Goal: Task Accomplishment & Management: Manage account settings

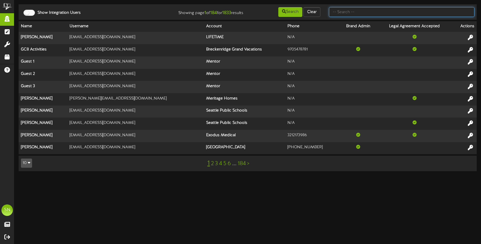
click at [338, 14] on input "text" at bounding box center [402, 12] width 146 height 10
type input "afcu"
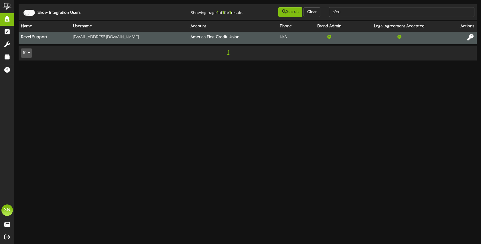
click at [472, 38] on icon at bounding box center [471, 37] width 6 height 6
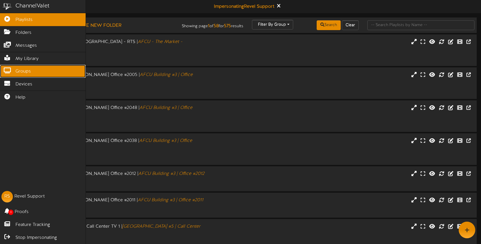
click at [10, 70] on icon at bounding box center [7, 70] width 14 height 4
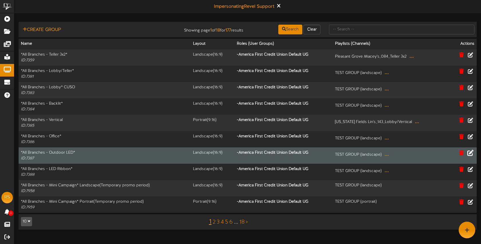
click at [469, 153] on icon at bounding box center [471, 152] width 6 height 6
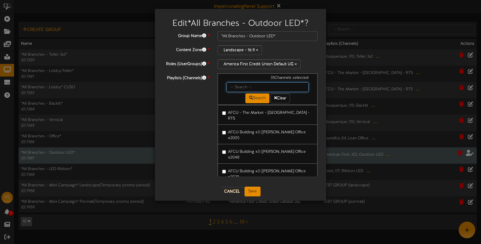
click at [244, 84] on input "text" at bounding box center [268, 87] width 82 height 10
type input "clinton"
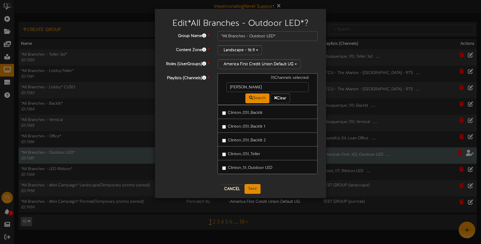
click at [269, 167] on label "Clinton_51_Outdoor LED" at bounding box center [247, 167] width 50 height 8
click at [252, 189] on button "Save" at bounding box center [253, 189] width 16 height 10
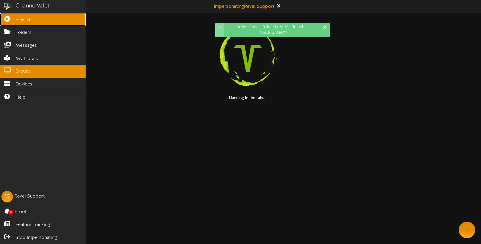
click at [18, 19] on span "Playlists" at bounding box center [23, 20] width 17 height 7
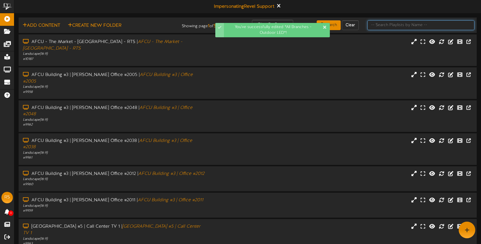
click at [398, 27] on input "text" at bounding box center [421, 25] width 107 height 10
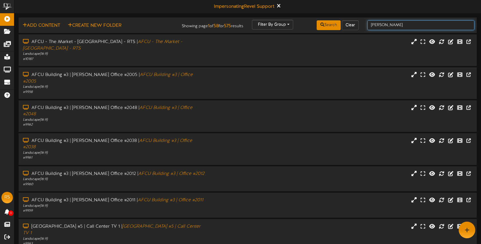
type input "clinton"
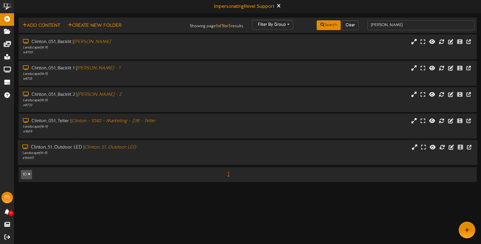
drag, startPoint x: 274, startPoint y: 146, endPoint x: 277, endPoint y: 141, distance: 5.6
click at [274, 146] on div "Clinton_51_Outdoor LED | Clinton_51_Outdoor LED Landscape ( 16:9 ) # 16660" at bounding box center [248, 152] width 460 height 16
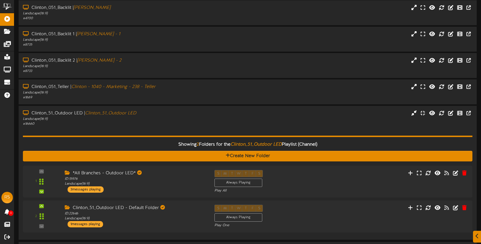
scroll to position [53, 0]
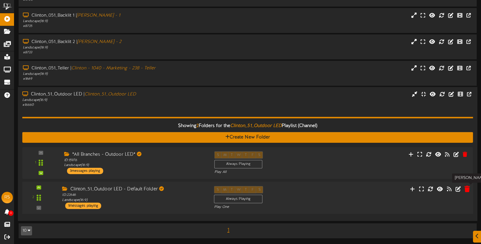
click at [466, 188] on icon at bounding box center [467, 189] width 5 height 6
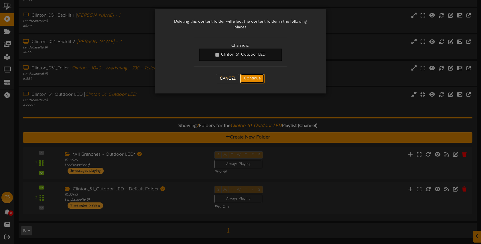
click at [252, 80] on button "Continue" at bounding box center [252, 79] width 24 height 10
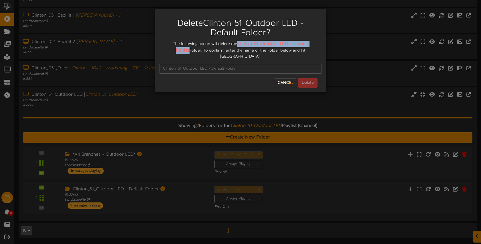
drag, startPoint x: 231, startPoint y: 43, endPoint x: 310, endPoint y: 44, distance: 78.5
click at [318, 44] on div "The following action will delete the Clinton_51_Outdoor LED - Default Folder Fo…" at bounding box center [240, 50] width 163 height 19
copy strong "Clinton_51_Outdoor LED - Default Folder"
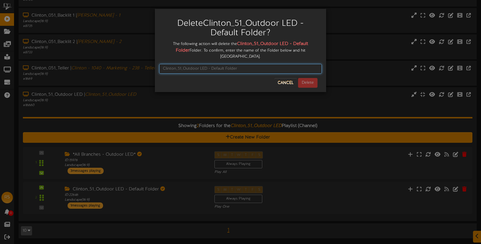
click at [244, 64] on input "text" at bounding box center [240, 69] width 163 height 10
paste input "Clinton_51_Outdoor LED - Default Folder"
type input "Clinton_51_Outdoor LED - Default Folder"
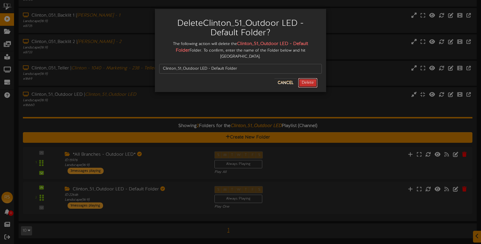
drag, startPoint x: 309, startPoint y: 77, endPoint x: 242, endPoint y: 77, distance: 67.1
click at [309, 78] on button "Delete" at bounding box center [307, 83] width 19 height 10
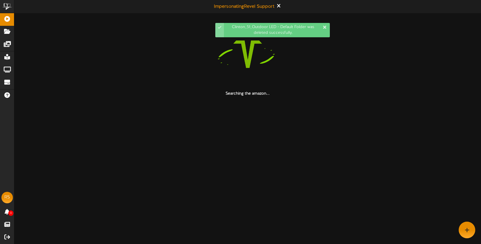
scroll to position [0, 0]
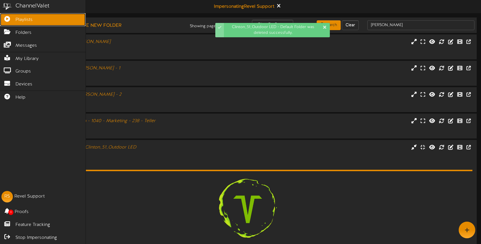
click at [11, 21] on link "Playlists" at bounding box center [43, 19] width 86 height 13
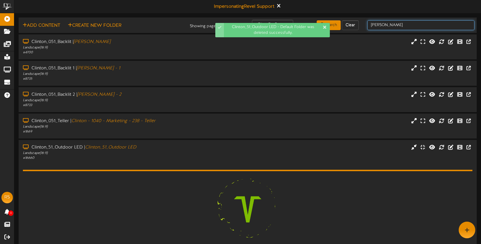
drag, startPoint x: 386, startPoint y: 23, endPoint x: 398, endPoint y: 26, distance: 11.5
click at [386, 23] on input "clinton" at bounding box center [421, 25] width 107 height 10
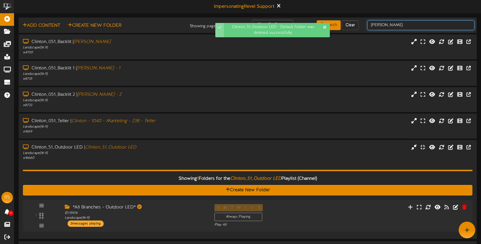
drag, startPoint x: 398, startPoint y: 26, endPoint x: 369, endPoint y: 27, distance: 29.0
click at [366, 25] on div "clinton" at bounding box center [421, 25] width 116 height 11
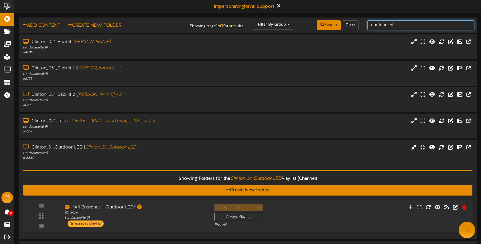
type input "outdoor led"
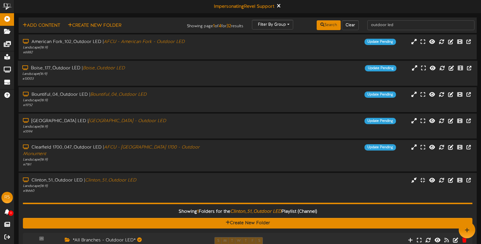
click at [145, 72] on div "Landscape ( 16:9 )" at bounding box center [113, 74] width 183 height 5
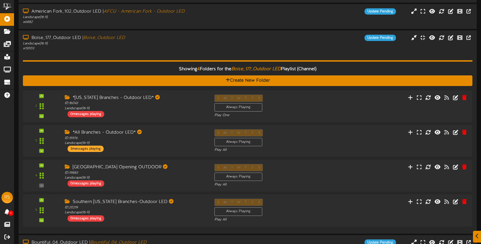
scroll to position [46, 0]
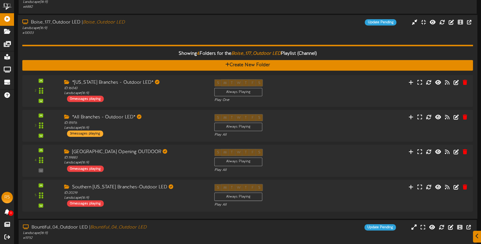
click at [173, 44] on div "Showing 4 Folders for the Boise_177_Outdoor LED Playlist (Channel) Create New F…" at bounding box center [247, 125] width 451 height 179
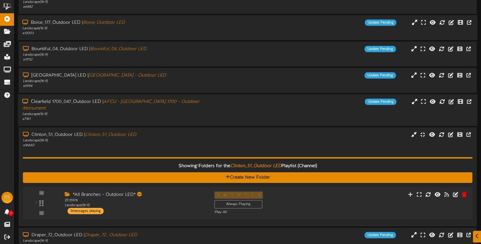
click at [176, 112] on div "Landscape ( 16:9 )" at bounding box center [113, 114] width 183 height 5
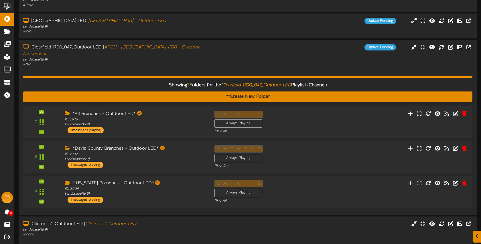
scroll to position [101, 0]
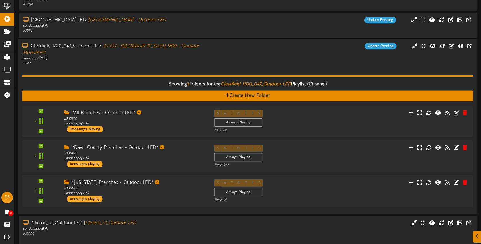
click at [193, 66] on div "Showing 3 Folders for the Clearfield 1700_047_Outdoor LED Playlist (Channel) Cr…" at bounding box center [247, 138] width 451 height 144
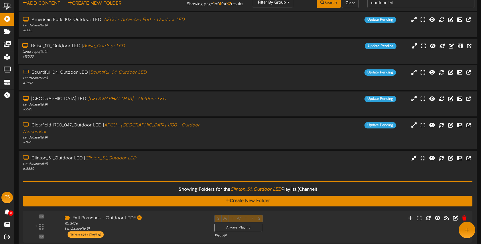
scroll to position [0, 0]
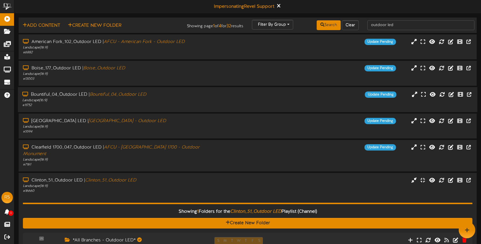
drag, startPoint x: 205, startPoint y: 180, endPoint x: 54, endPoint y: 109, distance: 167.0
click at [205, 184] on div "Landscape ( 16:9 )" at bounding box center [114, 186] width 183 height 5
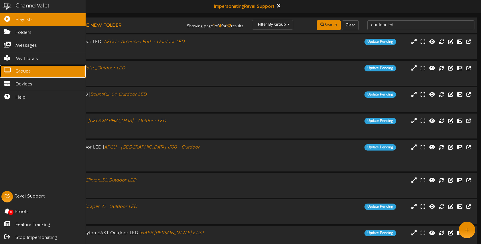
click at [27, 72] on span "Groups" at bounding box center [22, 71] width 15 height 7
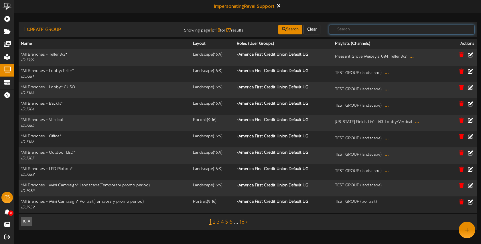
click at [344, 30] on input "text" at bounding box center [402, 30] width 146 height 10
type input "davis"
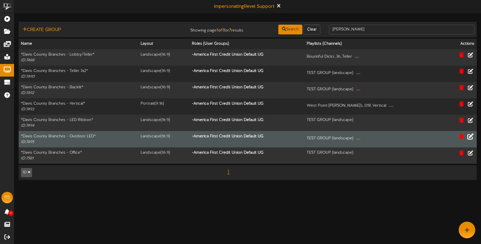
click at [469, 137] on icon at bounding box center [471, 136] width 6 height 6
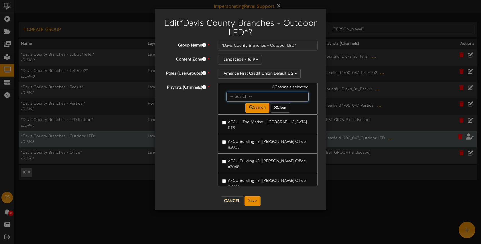
click at [238, 95] on input "text" at bounding box center [268, 97] width 82 height 10
type input "clinton"
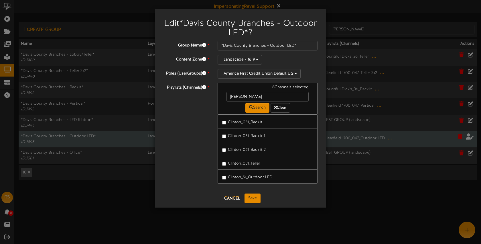
click at [264, 177] on label "Clinton_51_Outdoor LED" at bounding box center [247, 177] width 50 height 8
click at [253, 195] on button "Save" at bounding box center [253, 198] width 16 height 10
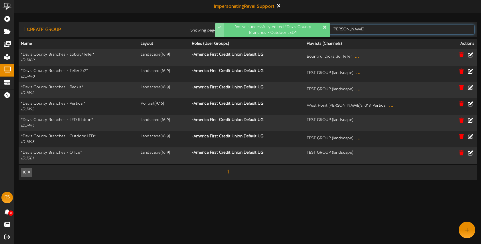
click at [379, 31] on input "davis" at bounding box center [402, 30] width 146 height 10
type input "d"
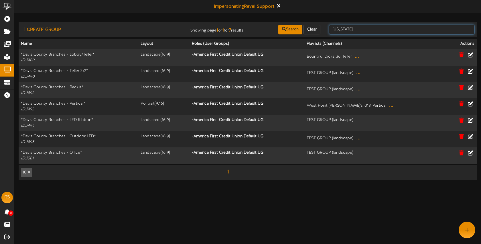
type input "utah"
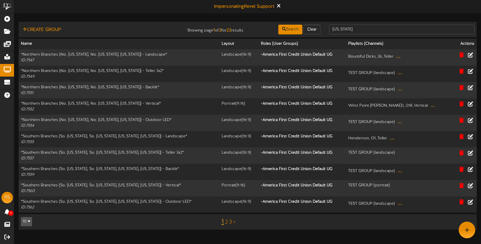
click at [232, 222] on link "3" at bounding box center [230, 222] width 3 height 6
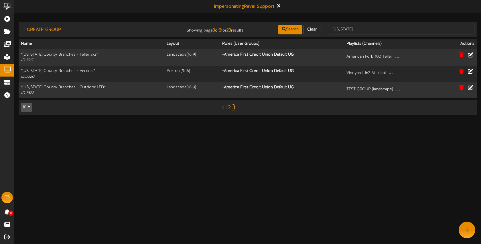
click at [229, 108] on link "2" at bounding box center [229, 108] width 3 height 6
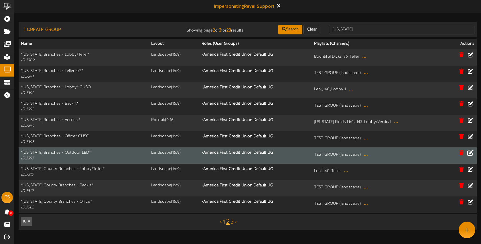
click at [471, 153] on icon at bounding box center [471, 152] width 6 height 6
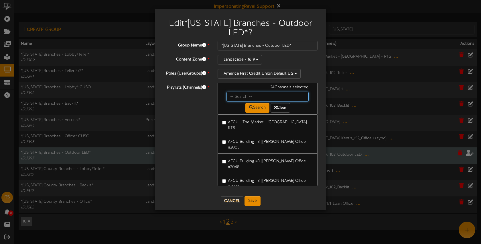
click at [244, 92] on input "text" at bounding box center [268, 97] width 82 height 10
type input "clinton"
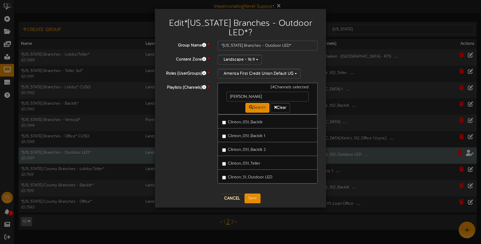
drag, startPoint x: 260, startPoint y: 166, endPoint x: 256, endPoint y: 188, distance: 23.0
click at [260, 173] on label "Clinton_51_Outdoor LED" at bounding box center [247, 177] width 50 height 8
click at [255, 193] on button "Save" at bounding box center [253, 198] width 16 height 10
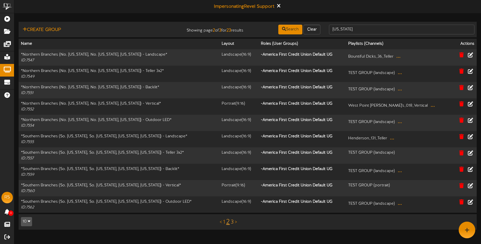
click at [233, 222] on link "3" at bounding box center [232, 222] width 3 height 6
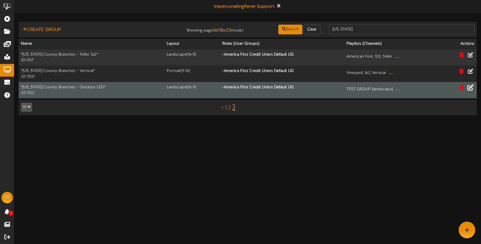
click at [471, 87] on icon at bounding box center [471, 87] width 6 height 6
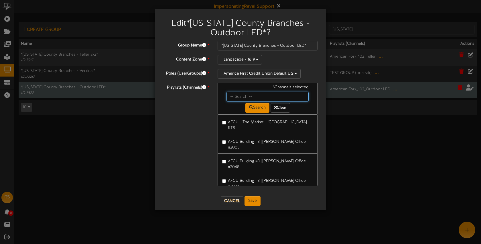
click at [241, 96] on input "text" at bounding box center [268, 97] width 82 height 10
type input "lehi"
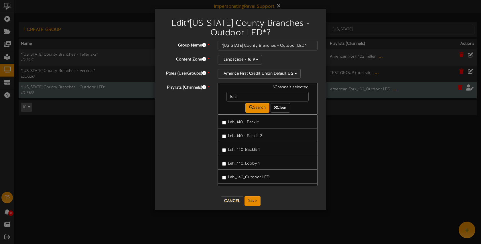
click at [263, 178] on label "Lehi_140_Outdoor LED" at bounding box center [245, 177] width 47 height 8
click at [257, 198] on button "Save" at bounding box center [253, 201] width 16 height 10
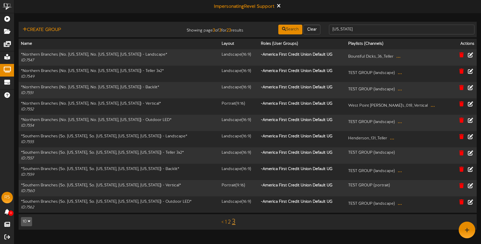
click at [230, 222] on link "2" at bounding box center [229, 222] width 3 height 6
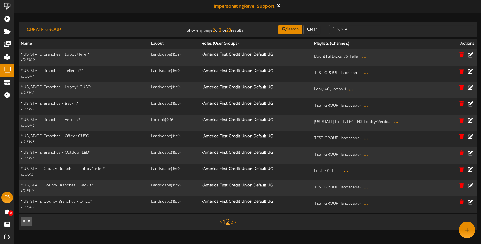
click at [224, 222] on link "1" at bounding box center [224, 222] width 2 height 6
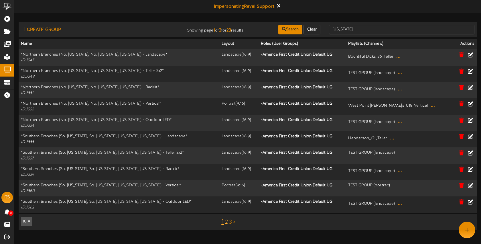
click at [227, 222] on link "2" at bounding box center [226, 222] width 3 height 6
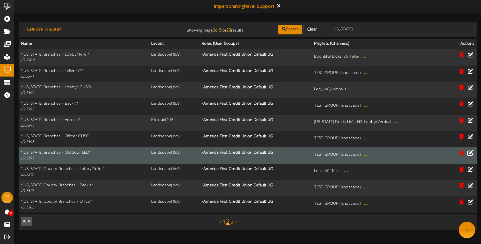
click at [469, 152] on icon at bounding box center [471, 152] width 6 height 6
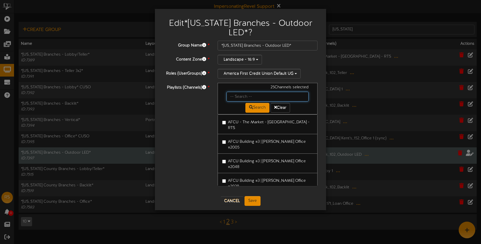
click at [243, 92] on input "text" at bounding box center [268, 97] width 82 height 10
type input "lehi"
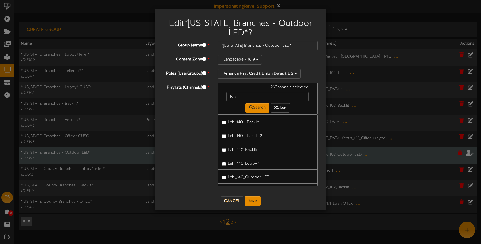
click at [249, 173] on label "Lehi_140_Outdoor LED" at bounding box center [245, 177] width 47 height 8
click at [254, 196] on button "Save" at bounding box center [253, 201] width 16 height 10
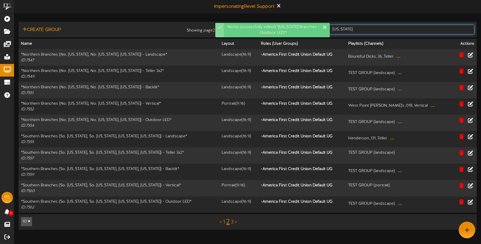
click at [362, 29] on input "utah" at bounding box center [402, 30] width 146 height 10
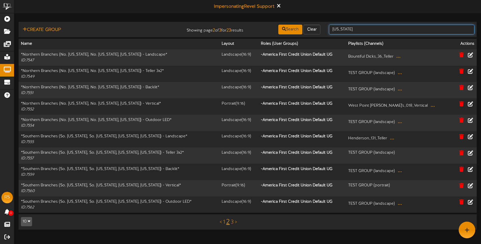
drag, startPoint x: 362, startPoint y: 29, endPoint x: 328, endPoint y: 28, distance: 33.3
click at [328, 28] on div "utah" at bounding box center [402, 29] width 154 height 11
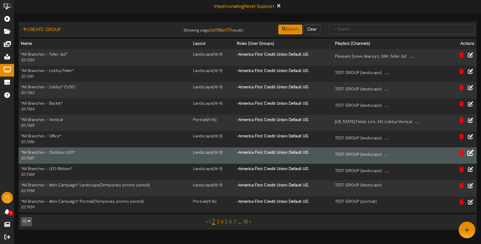
click at [471, 153] on icon at bounding box center [471, 152] width 6 height 6
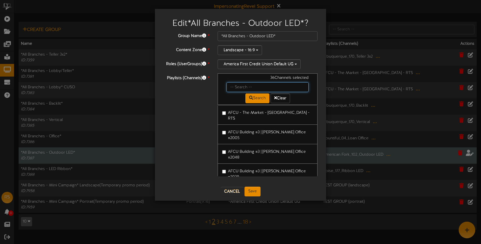
click at [255, 87] on input "text" at bounding box center [268, 87] width 82 height 10
type input "lehi"
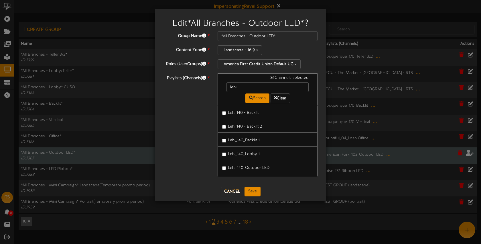
click at [258, 168] on label "Lehi_140_Outdoor LED" at bounding box center [245, 167] width 47 height 8
drag, startPoint x: 256, startPoint y: 189, endPoint x: 266, endPoint y: 185, distance: 11.1
click at [256, 189] on button "Save" at bounding box center [253, 192] width 16 height 10
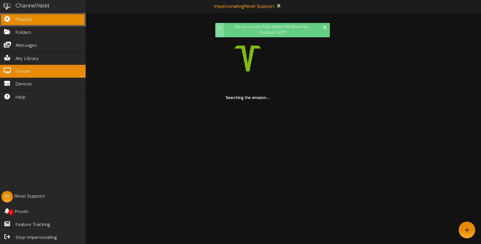
click at [9, 20] on icon at bounding box center [7, 18] width 14 height 4
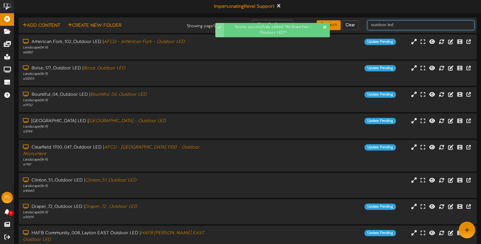
click at [391, 26] on input "outdoor led" at bounding box center [421, 25] width 107 height 10
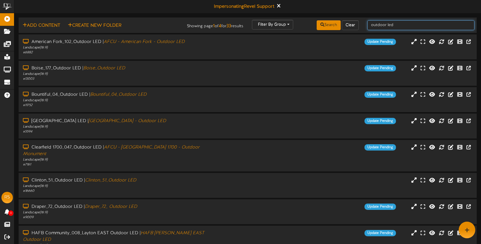
drag, startPoint x: 406, startPoint y: 25, endPoint x: 364, endPoint y: 24, distance: 42.1
click at [364, 24] on div "outdoor led" at bounding box center [421, 25] width 116 height 11
type input "lehi"
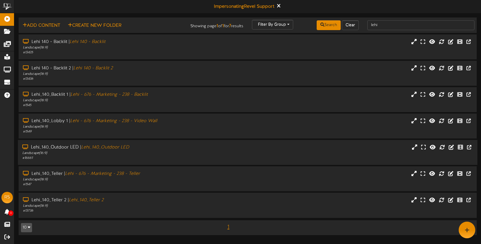
click at [349, 151] on div "Lehi_140_Outdoor LED | Lehi_140_Outdoor LED Landscape ( 16:9 ) # 16661" at bounding box center [248, 152] width 460 height 16
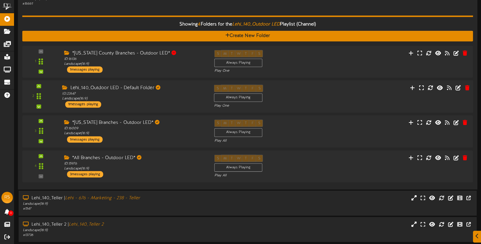
scroll to position [155, 0]
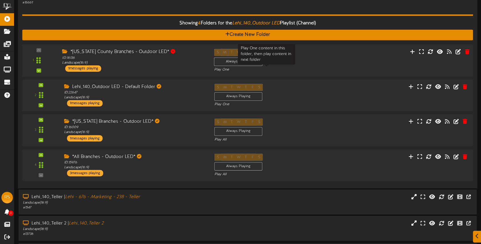
click at [291, 68] on div "Play One" at bounding box center [266, 69] width 105 height 5
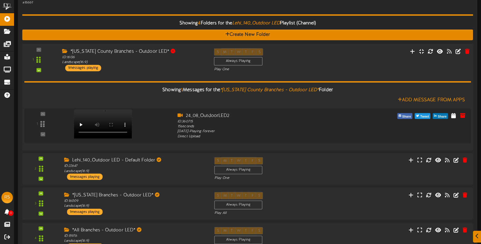
click at [296, 66] on div "S M T W T F S Always Playing Play One" at bounding box center [267, 60] width 114 height 24
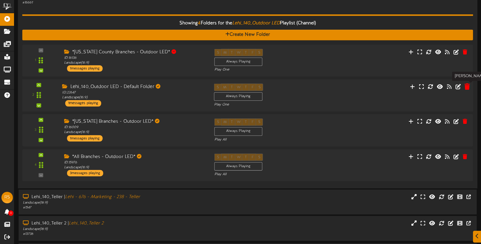
click at [468, 85] on icon at bounding box center [467, 86] width 5 height 6
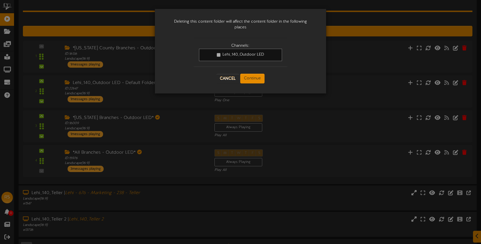
click at [255, 73] on div "Cancel Continue" at bounding box center [241, 78] width 94 height 21
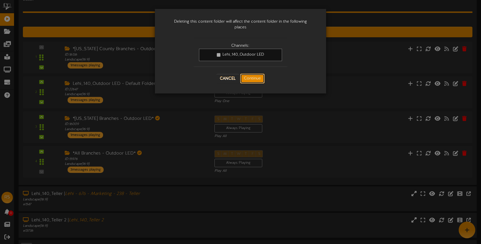
click at [255, 75] on button "Continue" at bounding box center [252, 79] width 24 height 10
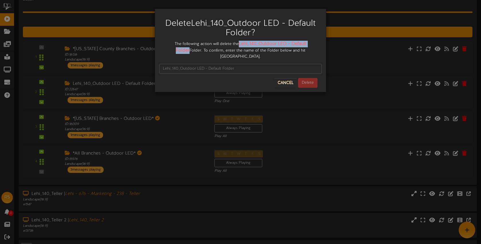
drag, startPoint x: 233, startPoint y: 43, endPoint x: 304, endPoint y: 44, distance: 71.1
click at [307, 44] on strong "Lehi_140_Outdoor LED - Default Folder" at bounding box center [241, 47] width 131 height 12
copy strong "Lehi_140_Outdoor LED - Default Folder"
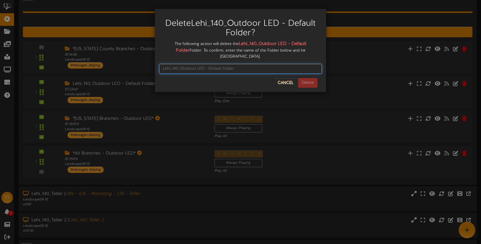
click at [206, 64] on input "text" at bounding box center [240, 69] width 163 height 10
paste input "Lehi_140_Outdoor LED - Default Folder"
type input "Lehi_140_Outdoor LED - Default Folder"
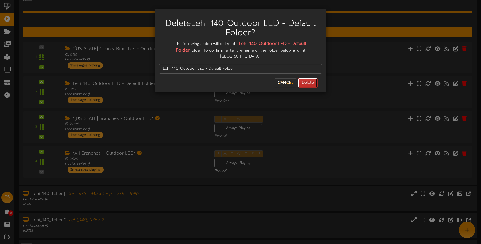
click at [312, 78] on button "Delete" at bounding box center [307, 83] width 19 height 10
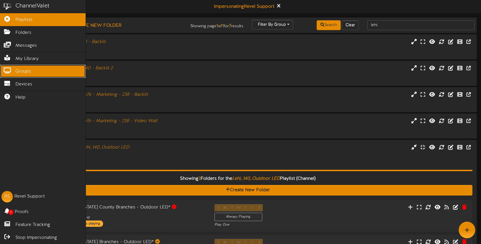
click at [24, 72] on span "Groups" at bounding box center [22, 71] width 15 height 7
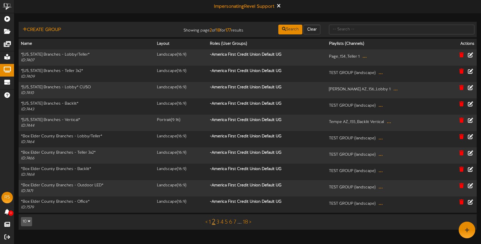
click at [210, 223] on link "1" at bounding box center [210, 222] width 2 height 6
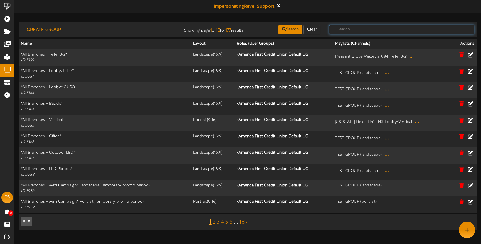
click at [362, 26] on input "text" at bounding box center [402, 30] width 146 height 10
type input "LED"
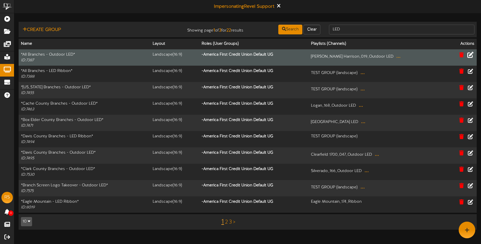
click at [471, 54] on icon at bounding box center [471, 54] width 6 height 6
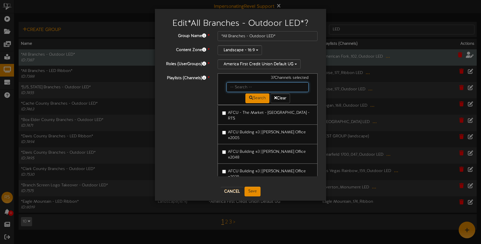
click at [240, 89] on input "text" at bounding box center [268, 87] width 82 height 10
type input "ogden"
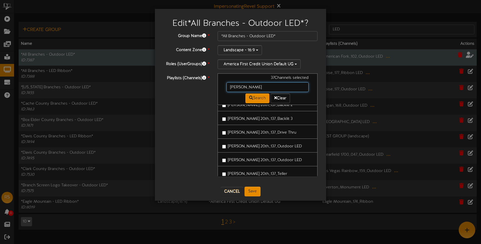
scroll to position [77, 0]
click at [276, 159] on label "Ogden 20th_137_Outdoor LED" at bounding box center [262, 159] width 80 height 8
click at [236, 192] on button "Cancel" at bounding box center [232, 191] width 23 height 9
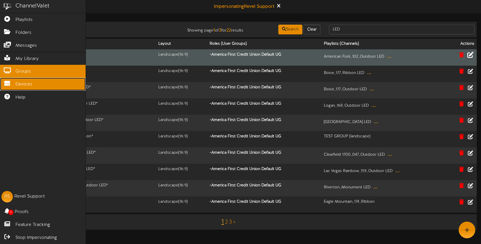
click at [23, 84] on span "Devices" at bounding box center [23, 84] width 17 height 7
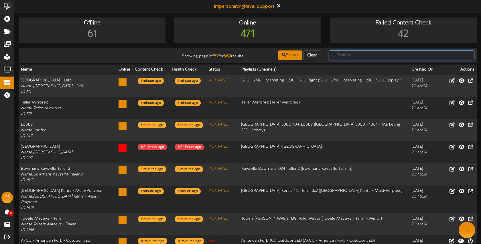
click at [357, 57] on input "text" at bounding box center [402, 55] width 146 height 10
type input "ogden 20th"
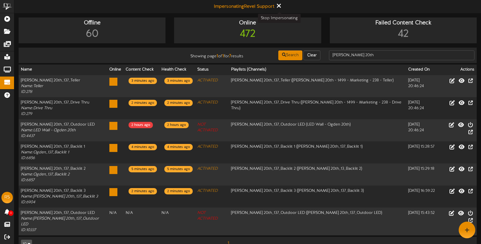
click at [279, 6] on icon at bounding box center [279, 6] width 4 height 6
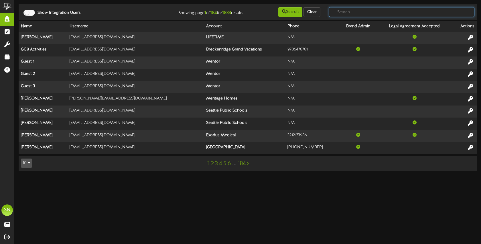
click at [346, 15] on input "text" at bounding box center [402, 12] width 146 height 10
click at [356, 13] on input "text" at bounding box center [402, 12] width 146 height 10
